Goal: Navigation & Orientation: Find specific page/section

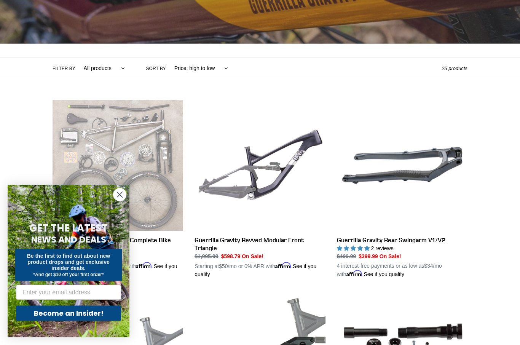
scroll to position [116, 0]
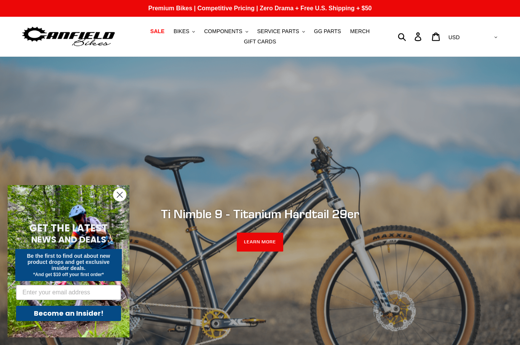
click at [118, 192] on circle "Close dialog" at bounding box center [119, 195] width 13 height 13
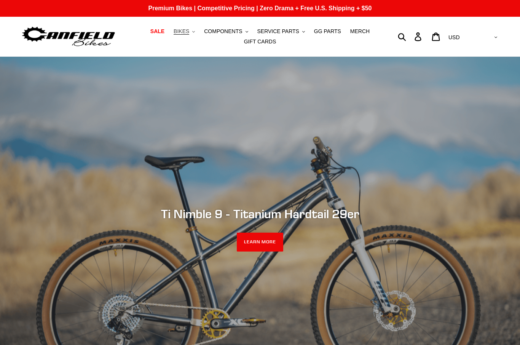
click at [185, 30] on span "BIKES" at bounding box center [182, 31] width 16 height 6
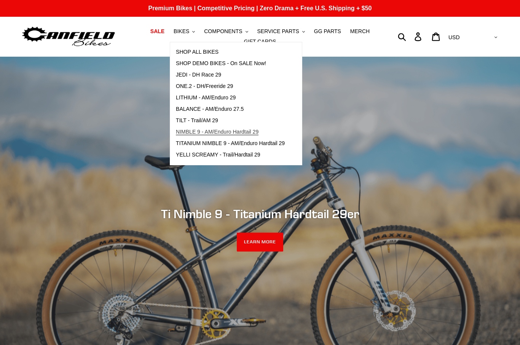
click at [201, 134] on span "NIMBLE 9 - AM/Enduro Hardtail 29" at bounding box center [217, 132] width 83 height 6
click at [191, 144] on span "TITANIUM NIMBLE 9 - AM/Enduro Hardtail 29" at bounding box center [230, 143] width 109 height 6
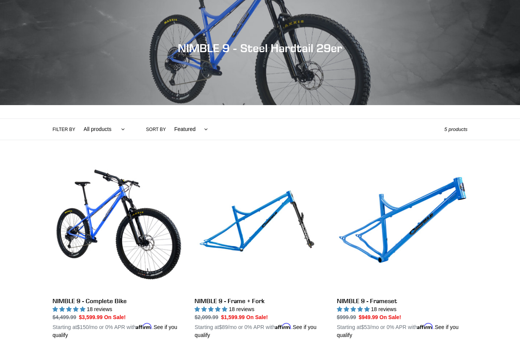
scroll to position [57, 0]
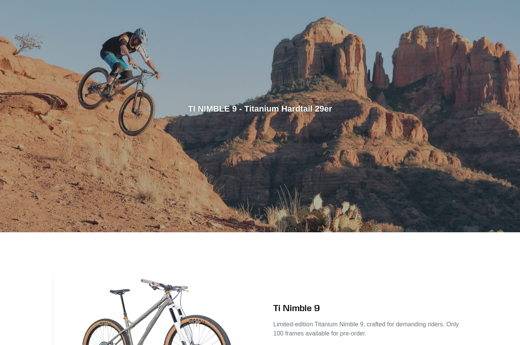
scroll to position [63, 0]
